Goal: Use online tool/utility: Utilize a website feature to perform a specific function

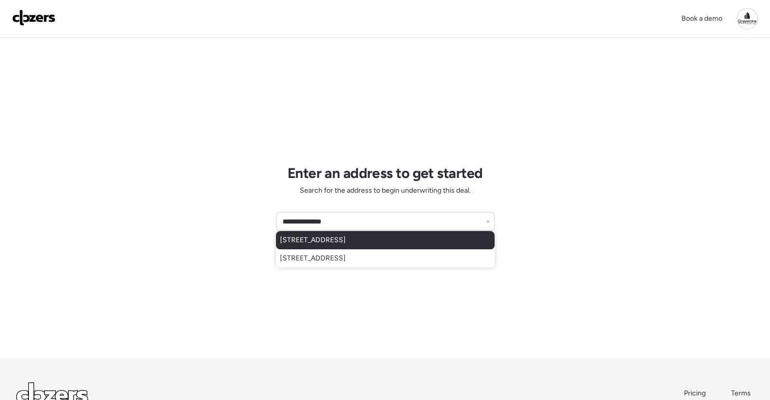
click at [366, 234] on div "[STREET_ADDRESS]" at bounding box center [385, 240] width 219 height 18
type input "**********"
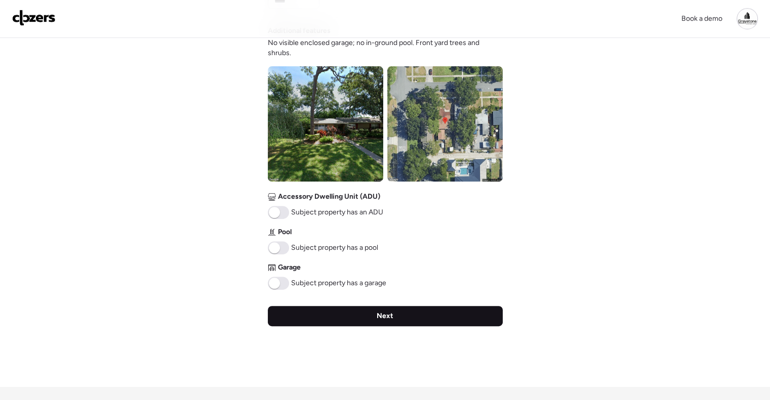
click at [406, 312] on div "Next" at bounding box center [385, 316] width 235 height 20
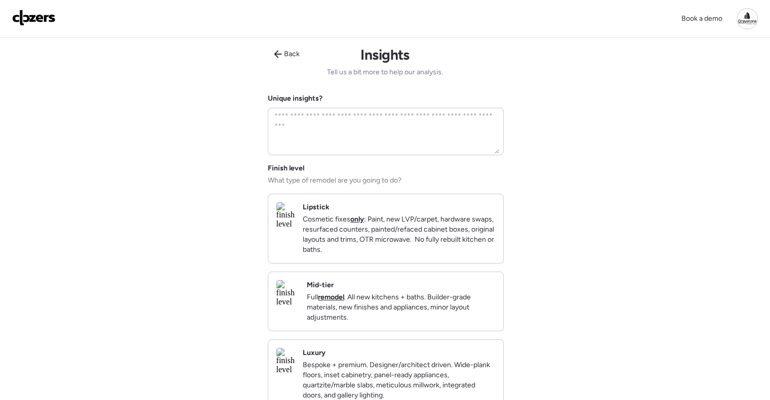
click at [423, 315] on p "Full remodel . All new kitchens + baths. Builder-grade materials, new finishes …" at bounding box center [401, 308] width 188 height 30
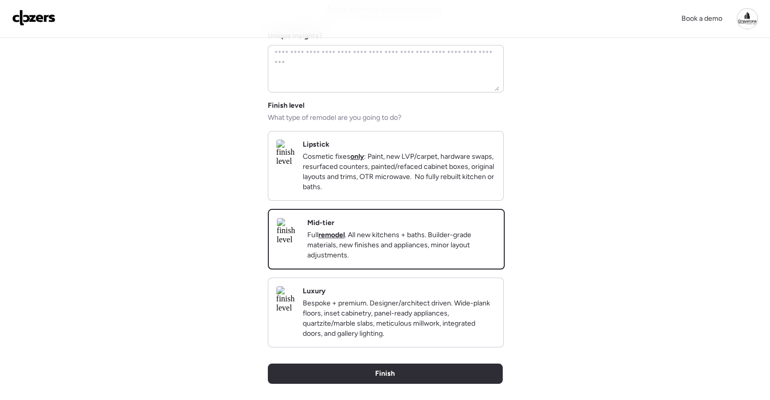
scroll to position [101, 0]
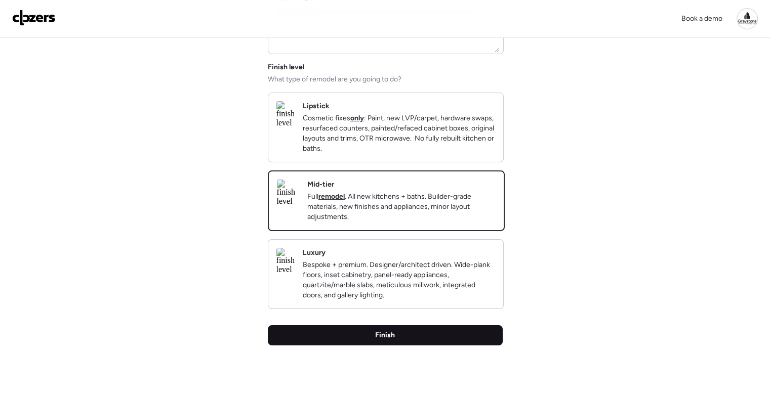
click at [399, 344] on div "Finish" at bounding box center [385, 335] width 235 height 20
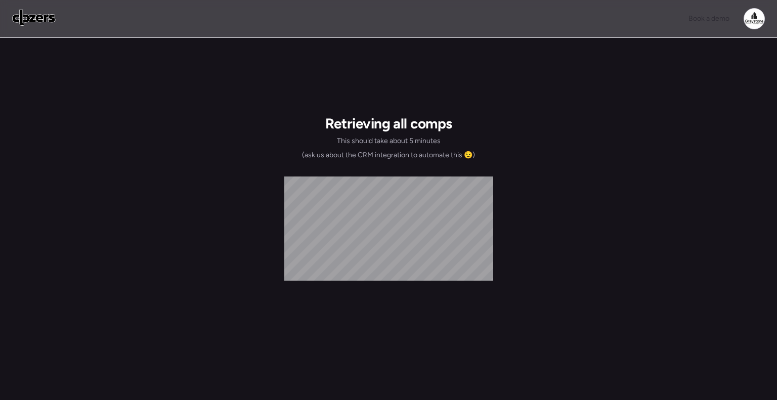
click at [557, 237] on div "Retrieving all comps This should take about 5 minutes (ask us about the CRM int…" at bounding box center [388, 285] width 777 height 494
